Goal: Information Seeking & Learning: Learn about a topic

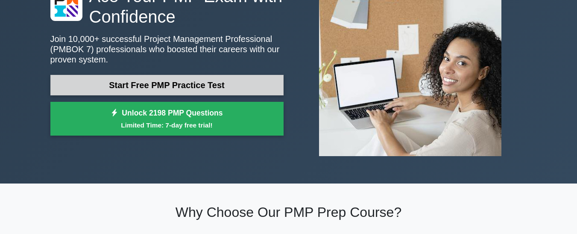
click at [226, 85] on link "Start Free PMP Practice Test" at bounding box center [166, 85] width 233 height 21
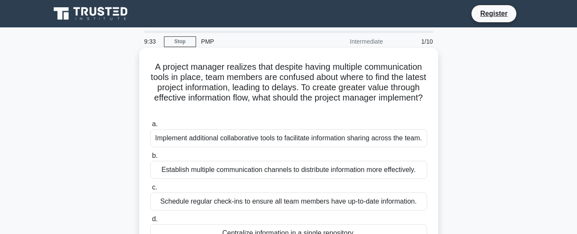
scroll to position [43, 0]
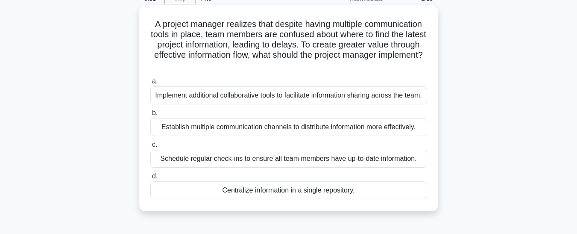
click at [225, 99] on div "Implement additional collaborative tools to facilitate information sharing acro…" at bounding box center [288, 95] width 277 height 18
click at [150, 84] on input "a. Implement additional collaborative tools to facilitate information sharing a…" at bounding box center [150, 82] width 0 height 6
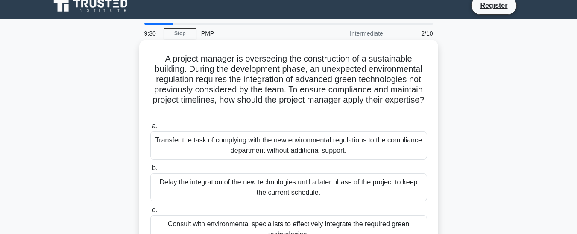
scroll to position [0, 0]
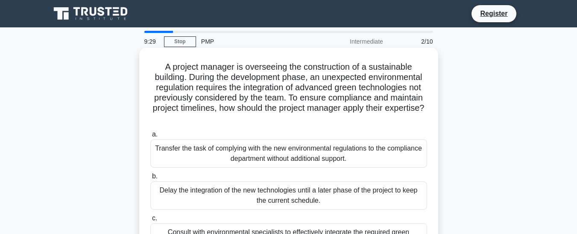
click at [154, 131] on span "a." at bounding box center [155, 133] width 6 height 7
click at [150, 132] on input "a. Transfer the task of complying with the new environmental regulations to the…" at bounding box center [150, 135] width 0 height 6
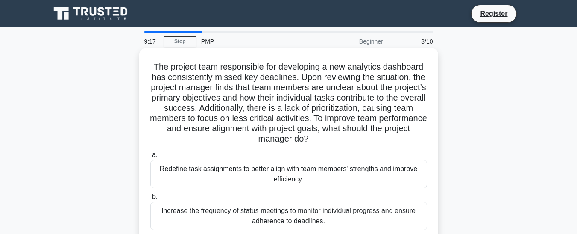
click at [249, 184] on div "Redefine task assignments to better align with team members' strengths and impr…" at bounding box center [288, 174] width 277 height 28
click at [150, 158] on input "a. Redefine task assignments to better align with team members' strengths and i…" at bounding box center [150, 155] width 0 height 6
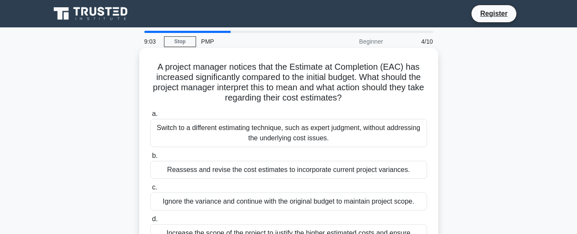
scroll to position [43, 0]
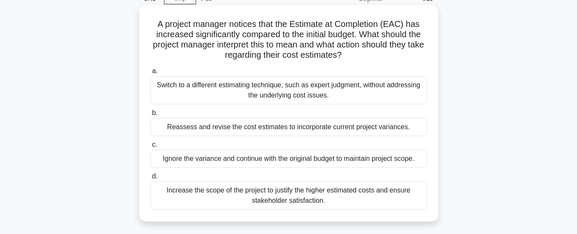
click at [325, 202] on div "Increase the scope of the project to justify the higher estimated costs and ens…" at bounding box center [288, 195] width 277 height 28
click at [150, 179] on input "d. Increase the scope of the project to justify the higher estimated costs and …" at bounding box center [150, 176] width 0 height 6
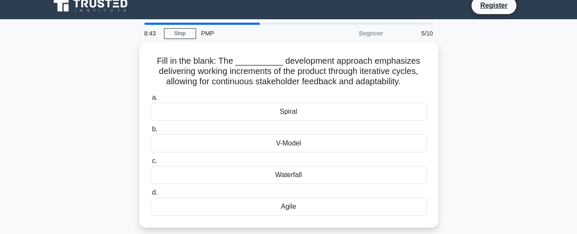
scroll to position [0, 0]
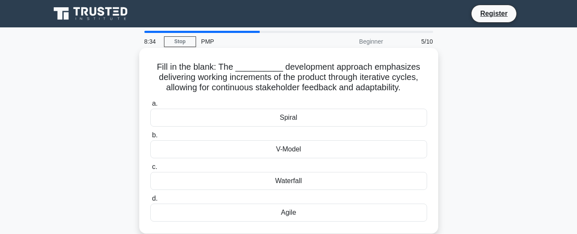
click at [297, 149] on div "V-Model" at bounding box center [288, 149] width 277 height 18
click at [150, 138] on input "b. V-Model" at bounding box center [150, 135] width 0 height 6
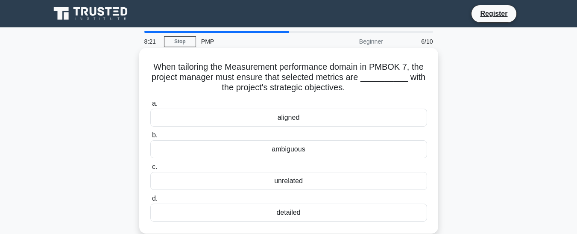
click at [319, 126] on div "aligned" at bounding box center [288, 118] width 277 height 18
click at [150, 106] on input "a. aligned" at bounding box center [150, 104] width 0 height 6
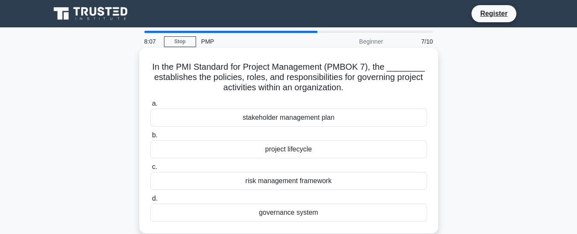
click at [295, 117] on div "stakeholder management plan" at bounding box center [288, 118] width 277 height 18
click at [150, 106] on input "a. stakeholder management plan" at bounding box center [150, 104] width 0 height 6
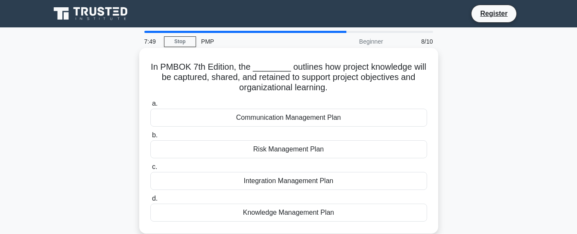
click at [325, 122] on div "Communication Management Plan" at bounding box center [288, 118] width 277 height 18
click at [150, 106] on input "a. Communication Management Plan" at bounding box center [150, 104] width 0 height 6
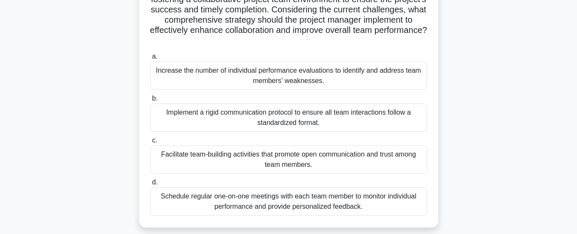
scroll to position [185, 0]
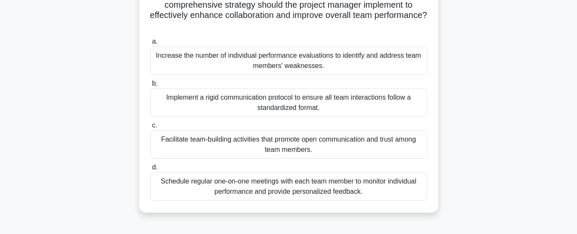
click at [357, 147] on div "Facilitate team-building activities that promote open communication and trust a…" at bounding box center [288, 144] width 277 height 28
click at [150, 128] on input "c. Facilitate team-building activities that promote open communication and trus…" at bounding box center [150, 126] width 0 height 6
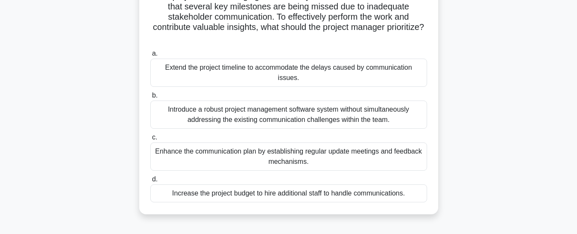
scroll to position [85, 0]
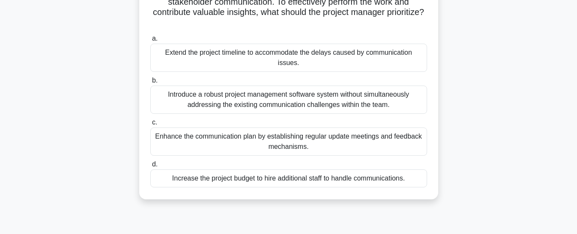
click at [359, 137] on div "Enhance the communication plan by establishing regular update meetings and feed…" at bounding box center [288, 141] width 277 height 28
click at [150, 125] on input "c. Enhance the communication plan by establishing regular update meetings and f…" at bounding box center [150, 123] width 0 height 6
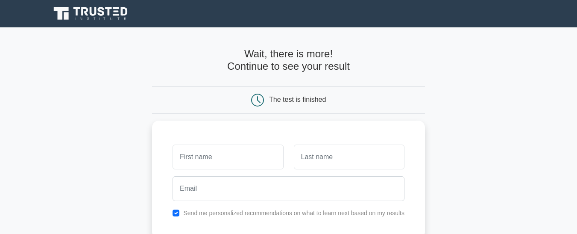
scroll to position [43, 0]
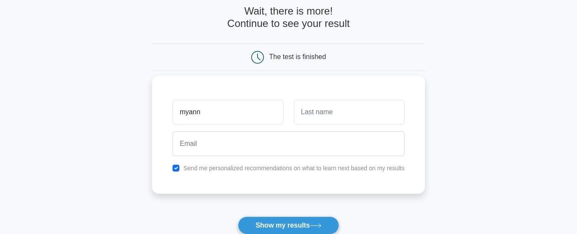
type input "myann"
drag, startPoint x: 375, startPoint y: 102, endPoint x: 370, endPoint y: 109, distance: 8.8
click at [370, 107] on input "text" at bounding box center [349, 112] width 111 height 25
type input "SALADAGA"
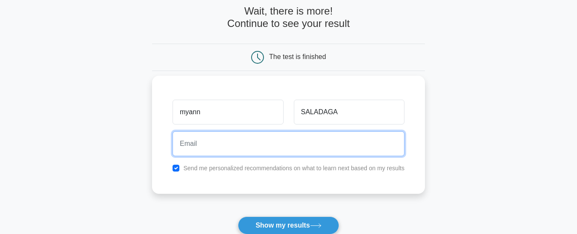
click at [293, 139] on input "email" at bounding box center [289, 143] width 232 height 25
type input "myannsaladaga809@gmal.com"
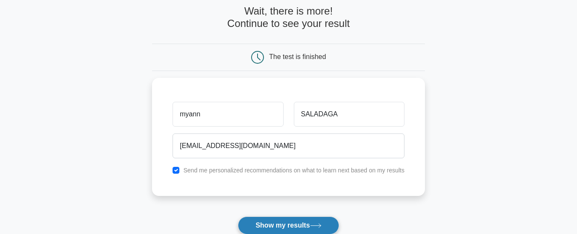
click at [308, 223] on button "Show my results" at bounding box center [288, 225] width 101 height 18
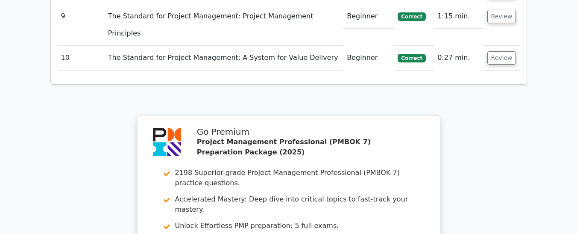
scroll to position [1282, 0]
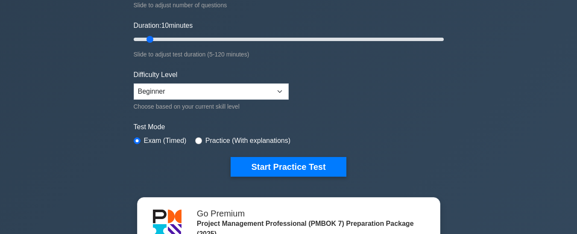
scroll to position [171, 0]
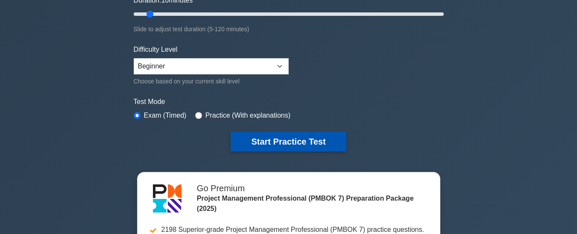
click at [309, 134] on button "Start Practice Test" at bounding box center [288, 142] width 115 height 20
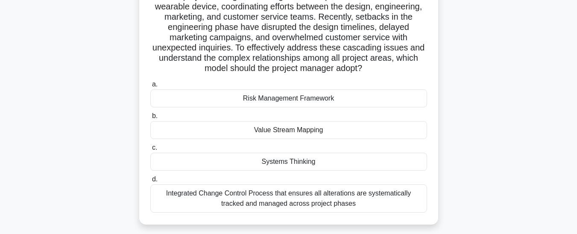
scroll to position [85, 0]
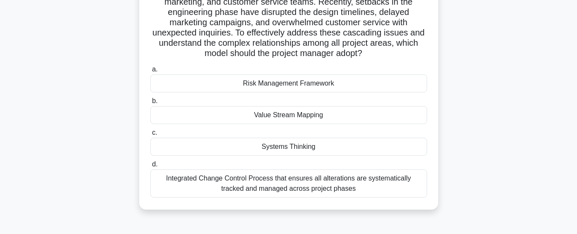
click at [203, 181] on div "Integrated Change Control Process that ensures all alterations are systematical…" at bounding box center [288, 183] width 277 height 28
click at [150, 167] on input "d. Integrated Change Control Process that ensures all alterations are systemati…" at bounding box center [150, 164] width 0 height 6
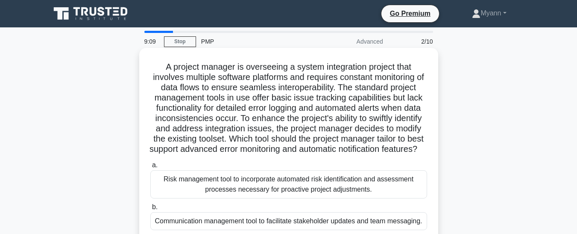
scroll to position [43, 0]
